Goal: Communication & Community: Connect with others

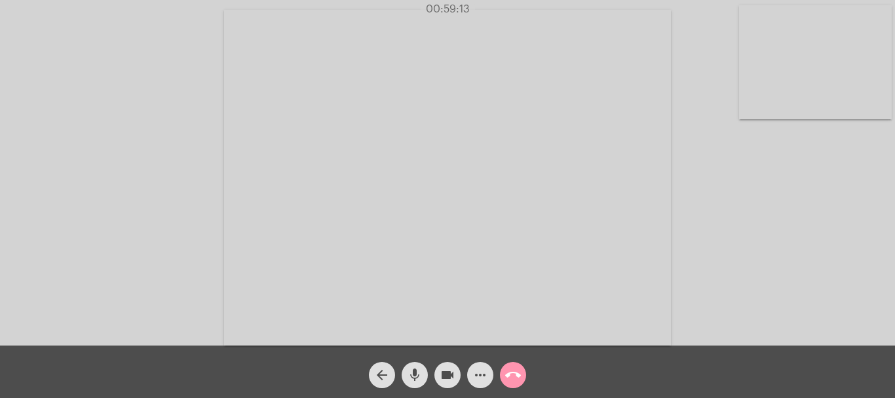
click at [511, 377] on mat-icon "call_end" at bounding box center [513, 375] width 16 height 16
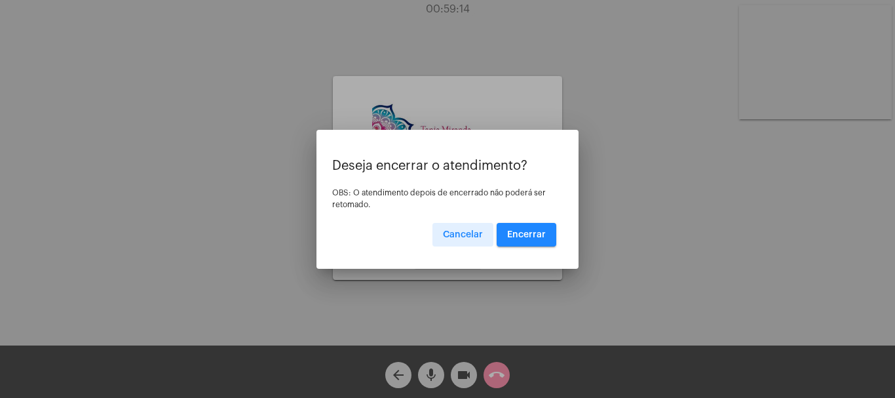
click at [526, 237] on span "Encerrar" at bounding box center [526, 234] width 39 height 9
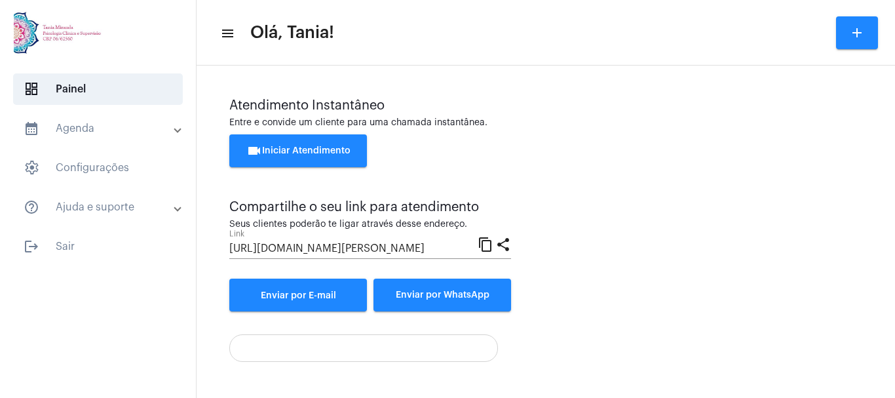
scroll to position [92, 0]
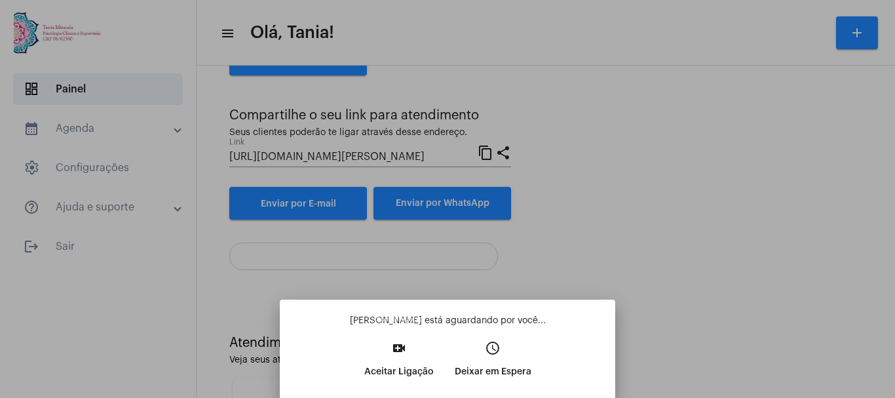
click at [398, 348] on mat-icon "video_call" at bounding box center [399, 348] width 16 height 16
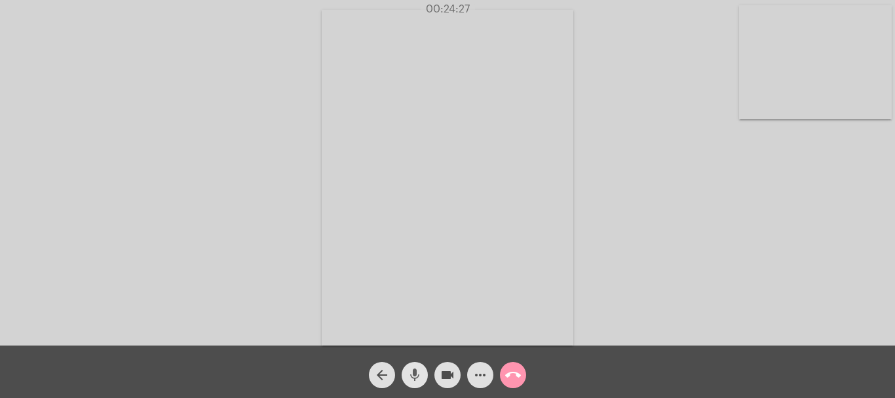
click at [415, 370] on mat-icon "mic" at bounding box center [415, 375] width 16 height 16
click at [415, 370] on mat-icon "mic_off" at bounding box center [415, 375] width 16 height 16
click at [415, 370] on mat-icon "mic" at bounding box center [415, 375] width 16 height 16
click at [415, 370] on mat-icon "mic_off" at bounding box center [415, 375] width 16 height 16
click at [415, 370] on mat-icon "mic" at bounding box center [415, 375] width 16 height 16
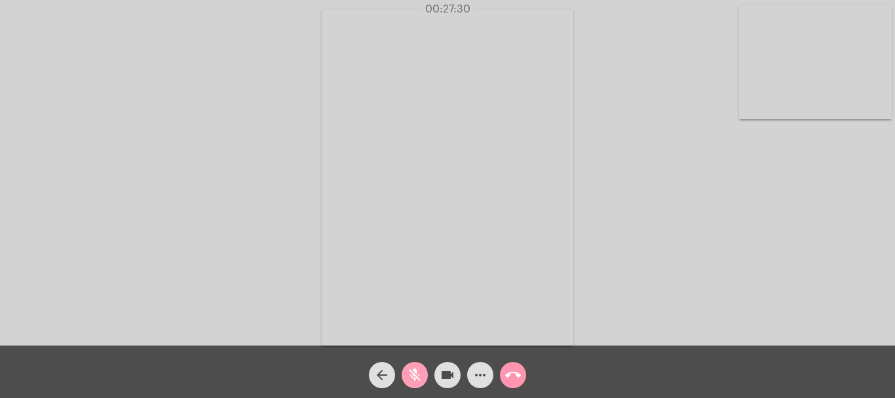
click at [415, 370] on mat-icon "mic_off" at bounding box center [415, 375] width 16 height 16
click at [410, 375] on mat-icon "mic" at bounding box center [415, 375] width 16 height 16
click at [410, 375] on mat-icon "mic_off" at bounding box center [415, 375] width 16 height 16
click at [484, 378] on mat-icon "more_horiz" at bounding box center [480, 375] width 16 height 16
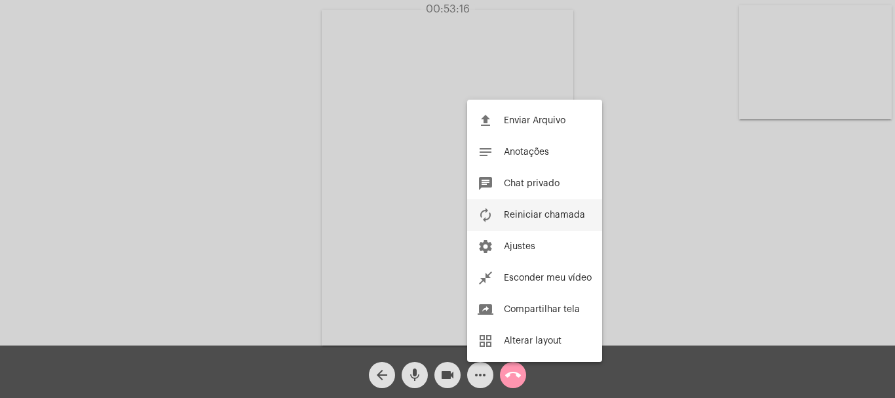
click at [547, 215] on span "Reiniciar chamada" at bounding box center [544, 214] width 81 height 9
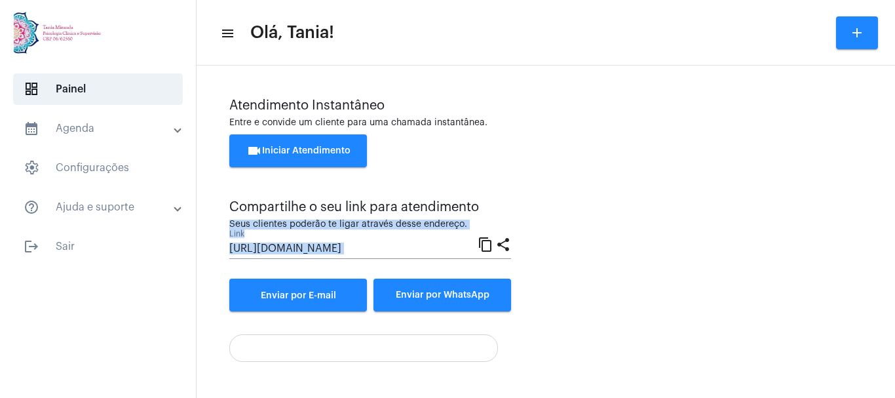
drag, startPoint x: 885, startPoint y: 187, endPoint x: 887, endPoint y: 357, distance: 169.7
click at [887, 357] on mat-sidenav-content "menu Olá, Tania! add Atendimento Instantâneo Entre e convide um cliente para um…" at bounding box center [546, 199] width 699 height 398
click at [820, 208] on div "Atendimento Instantâneo Entre e convide um cliente para uma chamada instantânea…" at bounding box center [545, 204] width 633 height 213
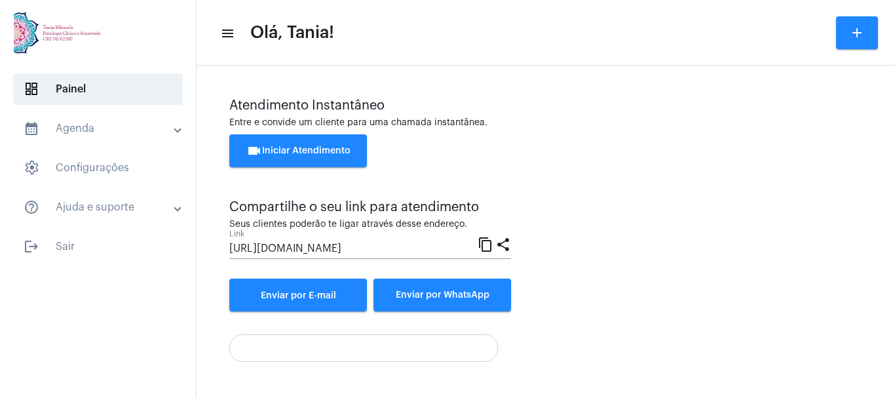
scroll to position [92, 0]
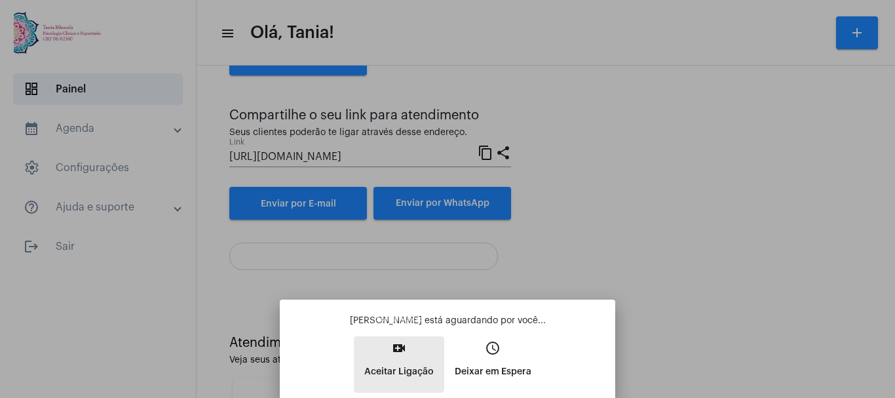
click at [389, 352] on button "video_call Aceitar Ligação" at bounding box center [399, 364] width 90 height 56
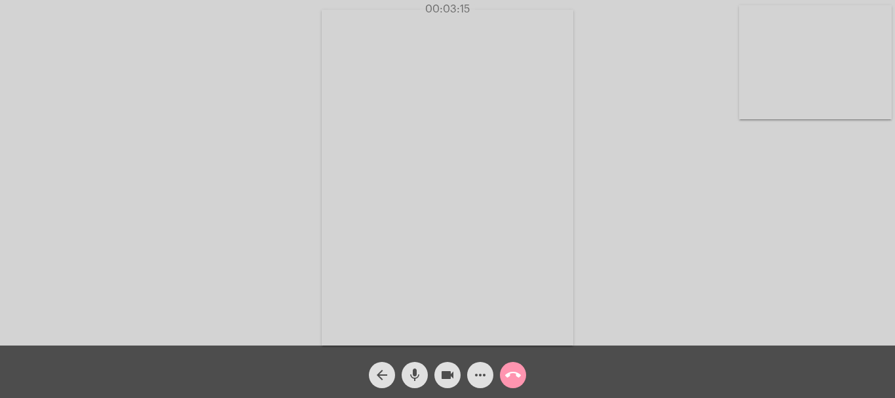
click at [512, 372] on mat-icon "call_end" at bounding box center [513, 375] width 16 height 16
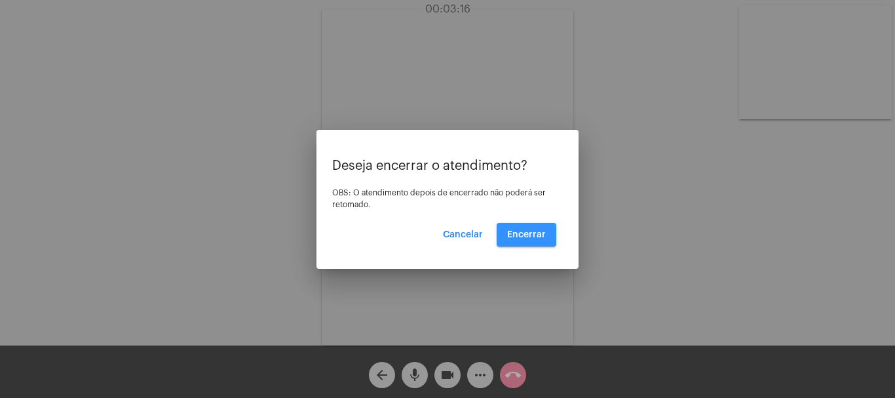
click at [531, 225] on button "Encerrar" at bounding box center [527, 235] width 60 height 24
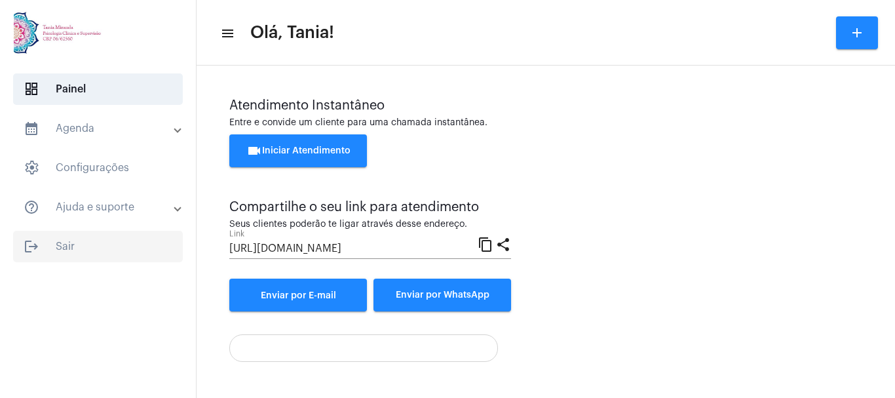
click at [67, 244] on span "logout Sair" at bounding box center [98, 246] width 170 height 31
